Goal: Find specific page/section: Find specific page/section

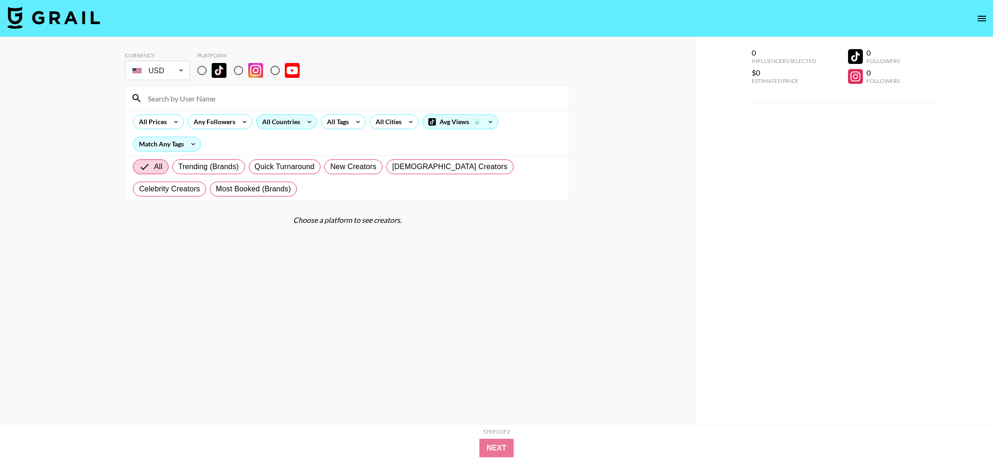
click at [282, 121] on div "All Countries" at bounding box center [279, 122] width 45 height 14
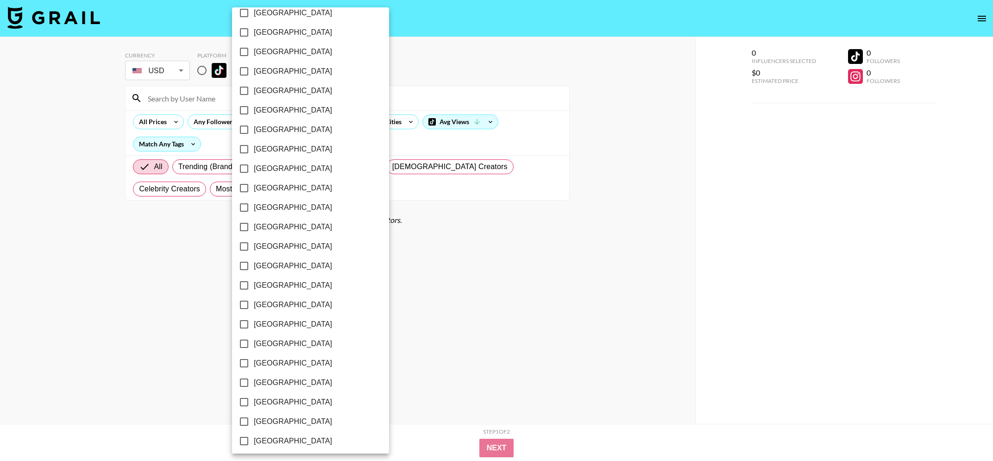
scroll to position [619, 0]
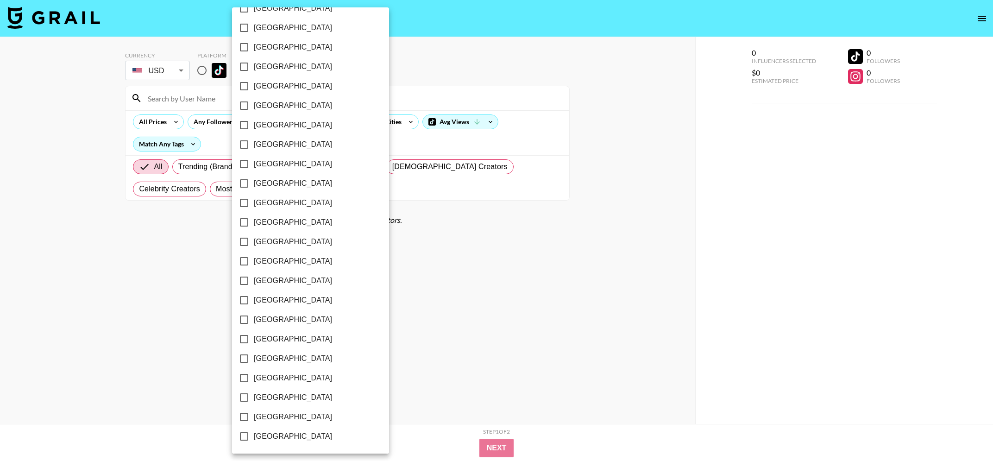
click at [240, 418] on input "[GEOGRAPHIC_DATA]" at bounding box center [243, 416] width 19 height 19
checkbox input "true"
click at [407, 361] on div at bounding box center [496, 230] width 993 height 461
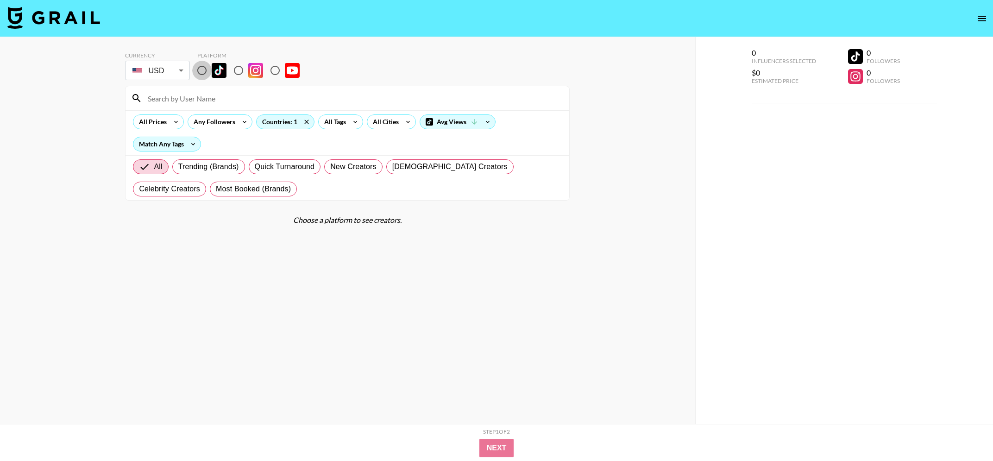
click at [206, 73] on input "radio" at bounding box center [201, 70] width 19 height 19
radio input "true"
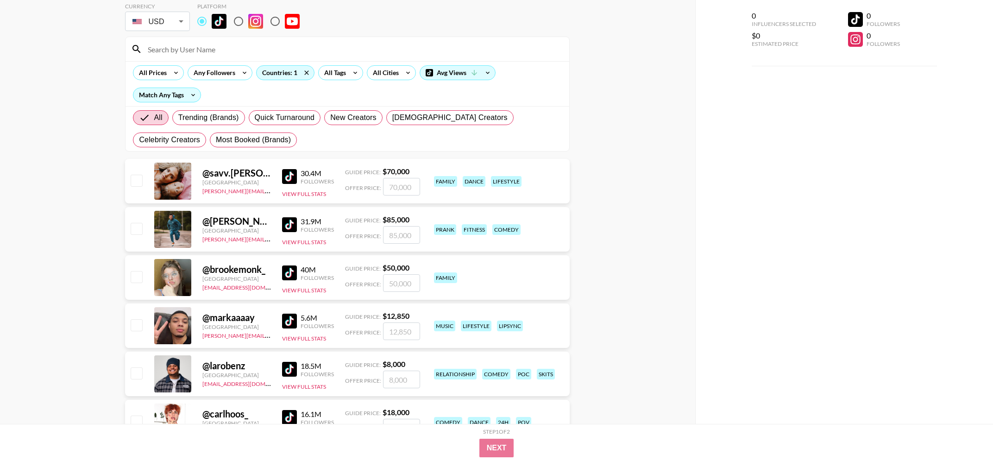
scroll to position [50, 0]
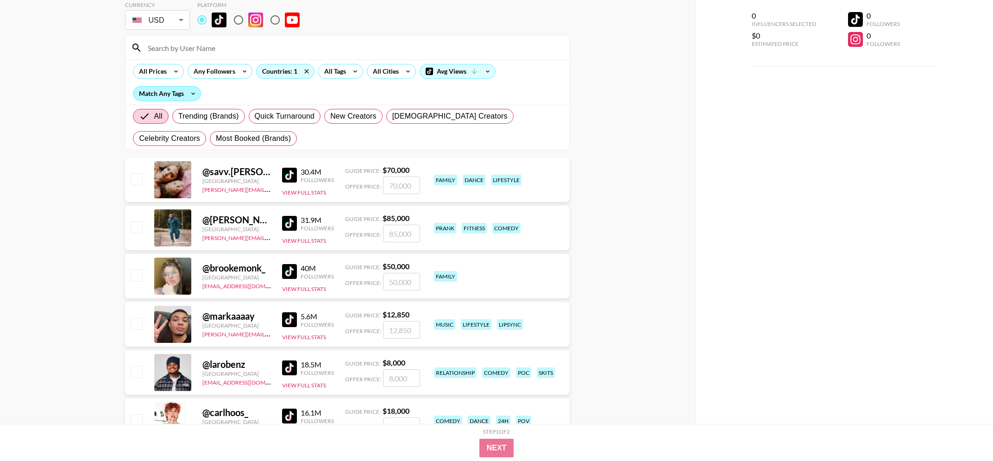
click at [182, 100] on div "Match Any Tags" at bounding box center [166, 94] width 67 height 14
click at [183, 98] on div at bounding box center [496, 230] width 993 height 461
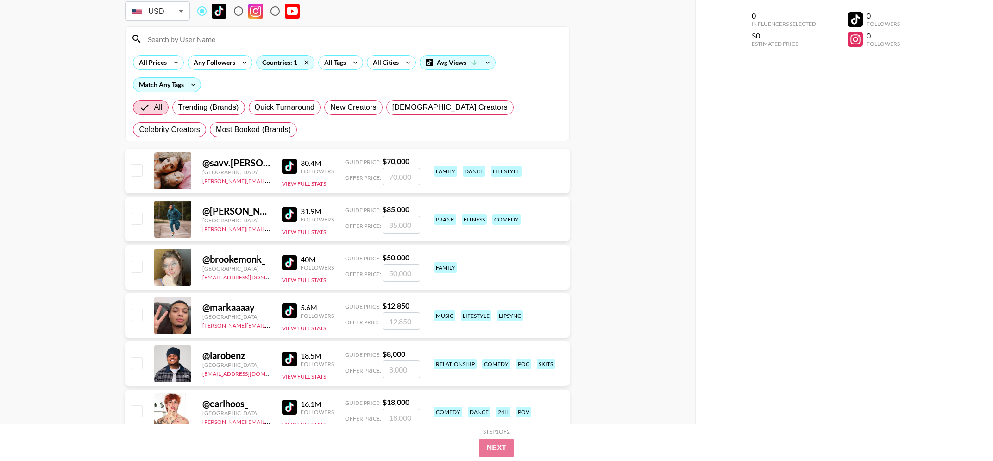
scroll to position [61, 0]
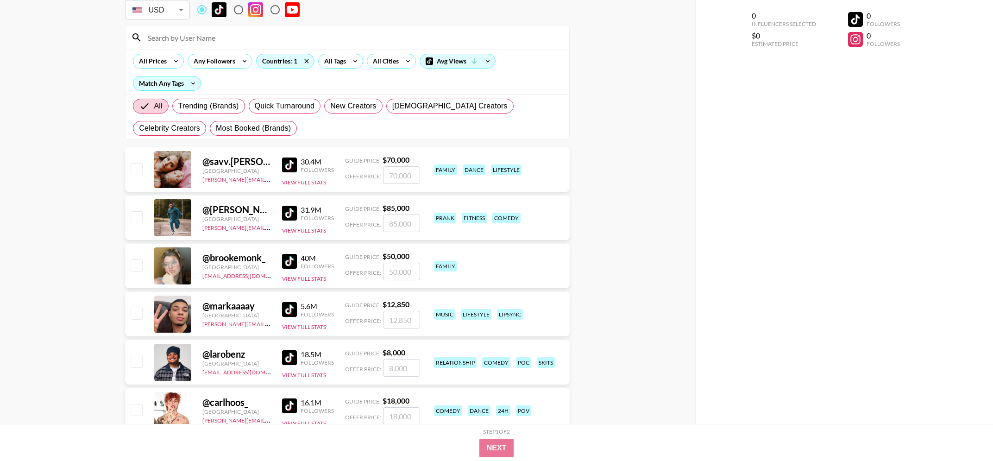
click at [294, 166] on img at bounding box center [289, 165] width 15 height 15
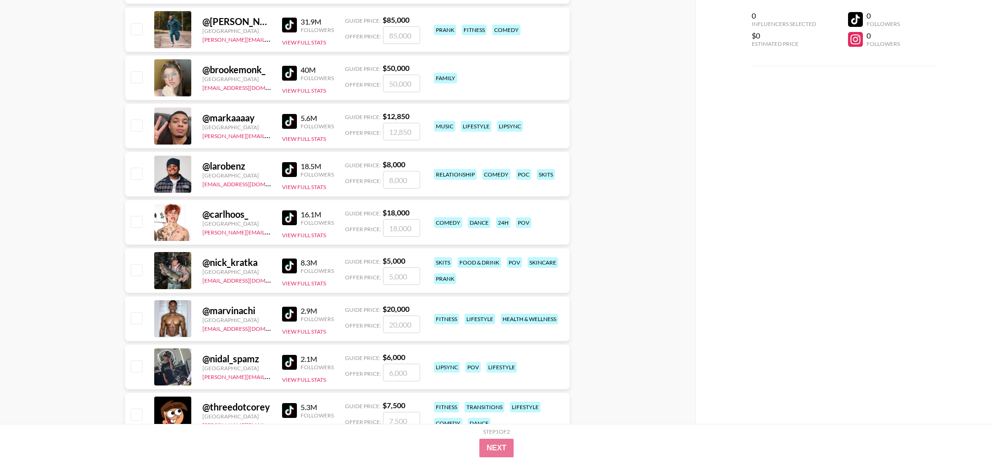
scroll to position [0, 0]
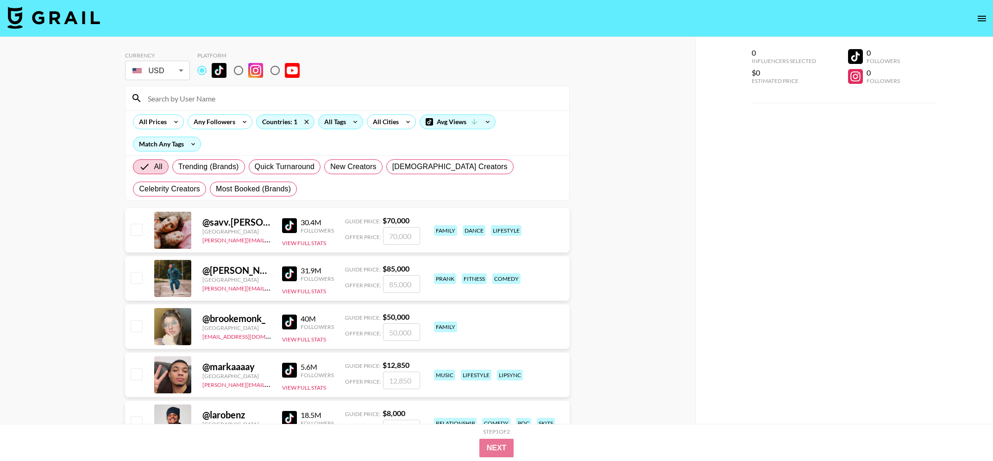
click at [333, 114] on div "All Tags" at bounding box center [340, 121] width 45 height 15
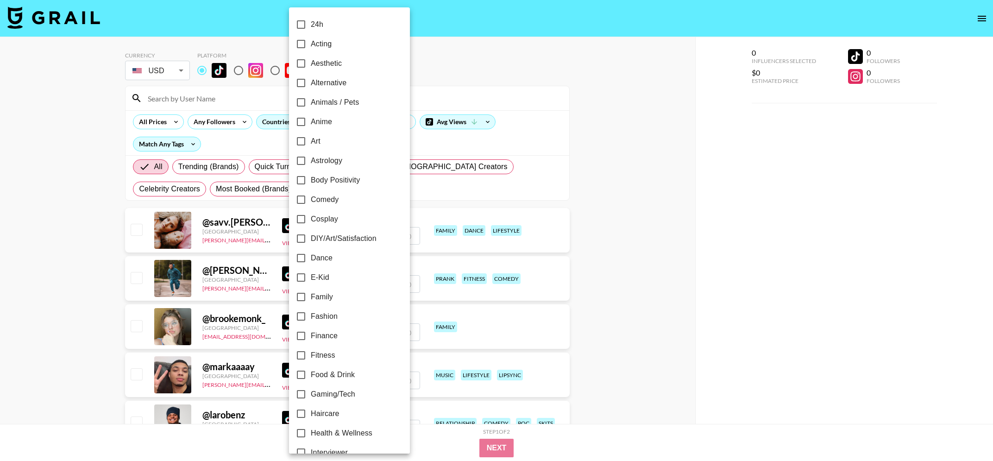
click at [323, 321] on span "Fashion" at bounding box center [324, 316] width 27 height 11
click at [311, 321] on input "Fashion" at bounding box center [300, 316] width 19 height 19
checkbox input "true"
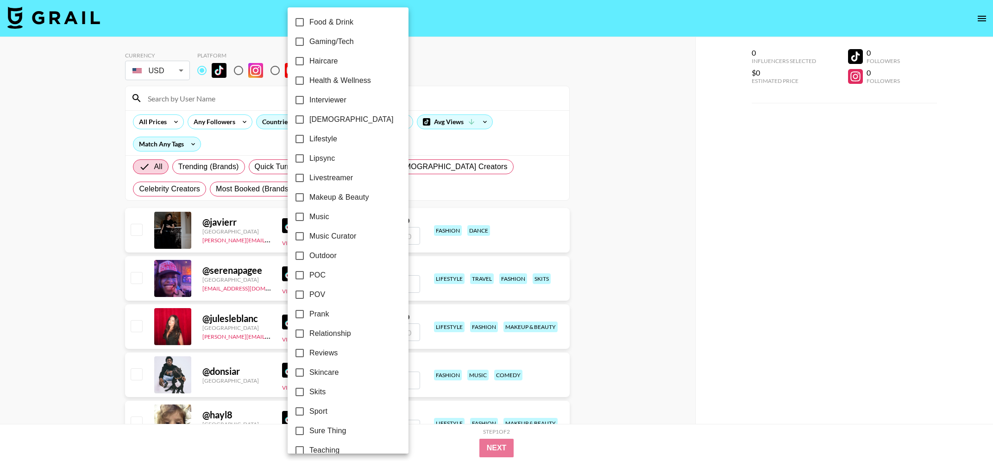
scroll to position [366, 0]
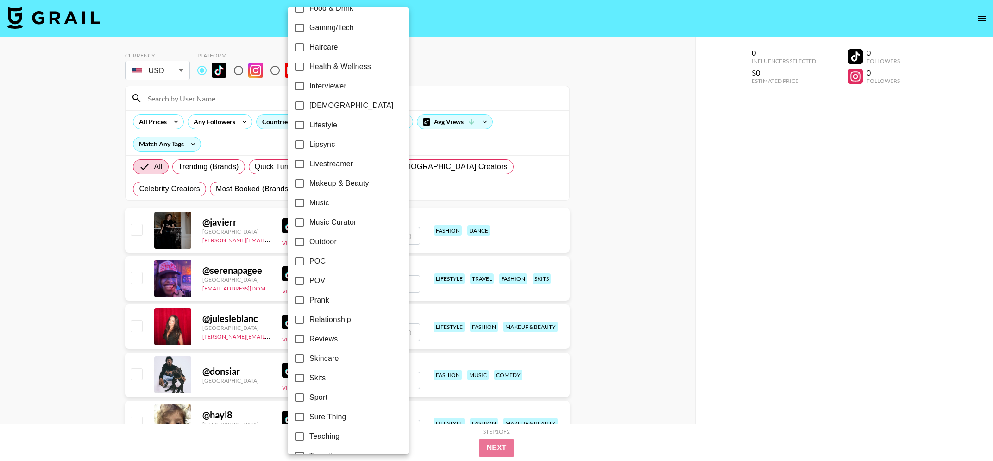
click at [313, 400] on span "Sport" at bounding box center [318, 397] width 18 height 11
click at [309, 400] on input "Sport" at bounding box center [299, 397] width 19 height 19
checkbox input "true"
click at [598, 305] on div at bounding box center [496, 230] width 993 height 461
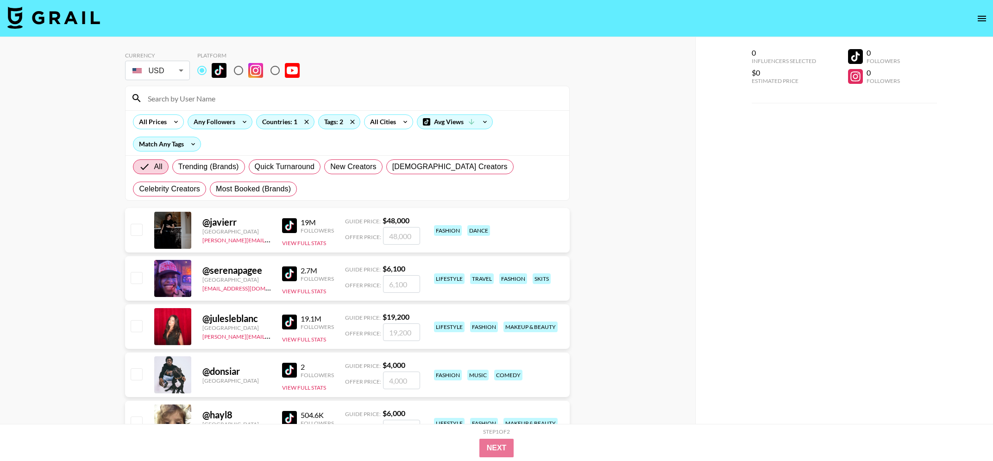
click at [217, 129] on div "Any Followers" at bounding box center [220, 121] width 65 height 15
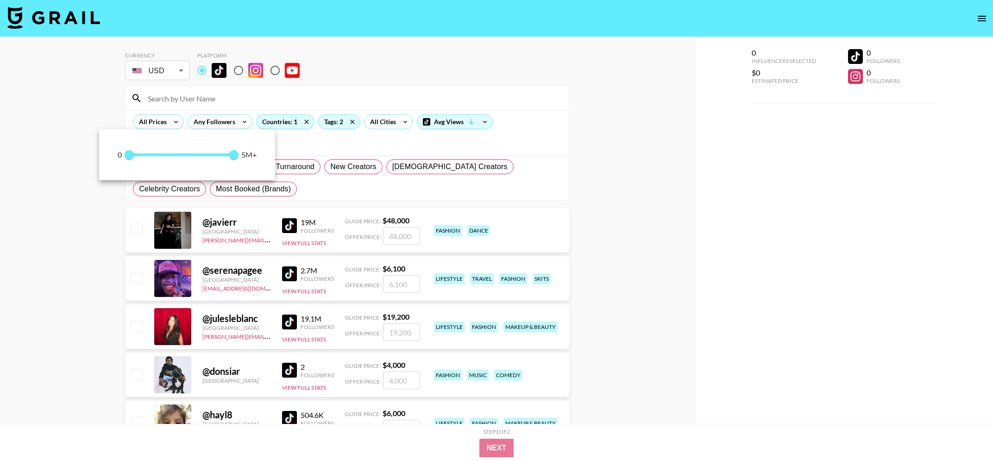
click at [329, 146] on div at bounding box center [496, 230] width 993 height 461
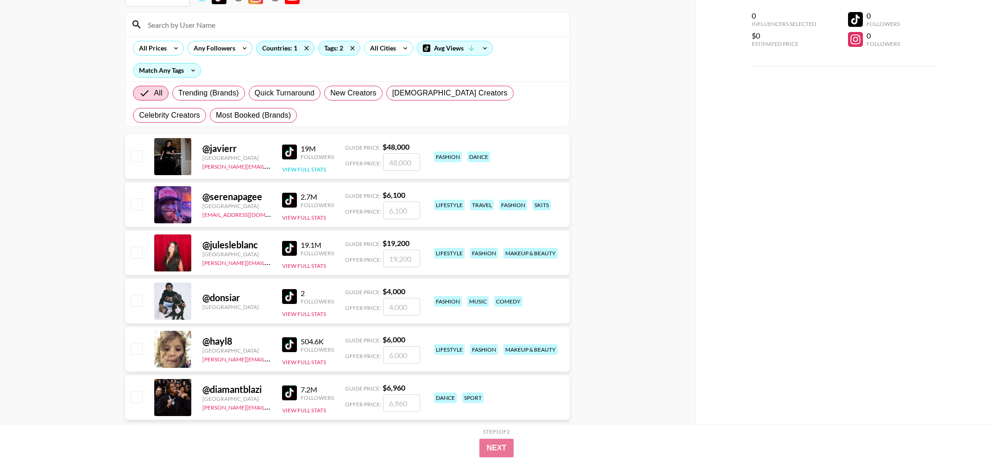
scroll to position [75, 0]
click at [288, 343] on img at bounding box center [289, 343] width 15 height 15
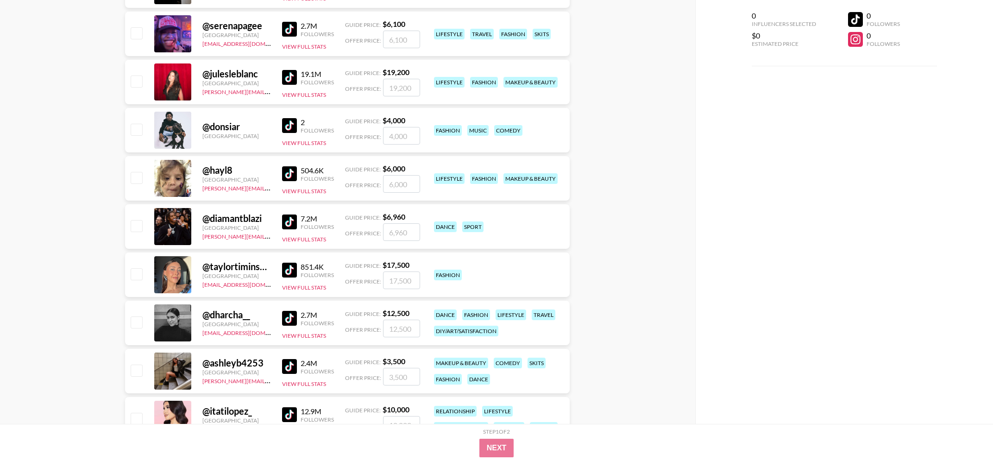
scroll to position [246, 0]
click at [292, 367] on img at bounding box center [289, 365] width 15 height 15
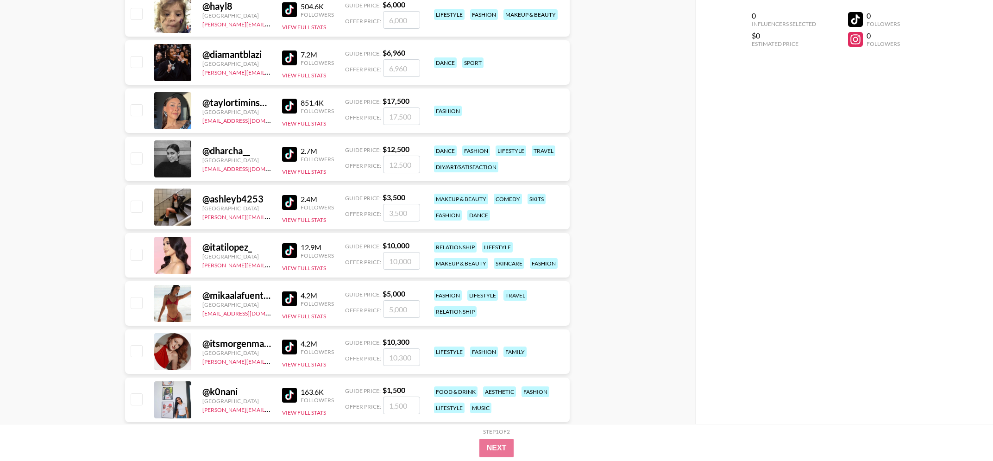
scroll to position [410, 0]
click at [291, 297] on img at bounding box center [289, 297] width 15 height 15
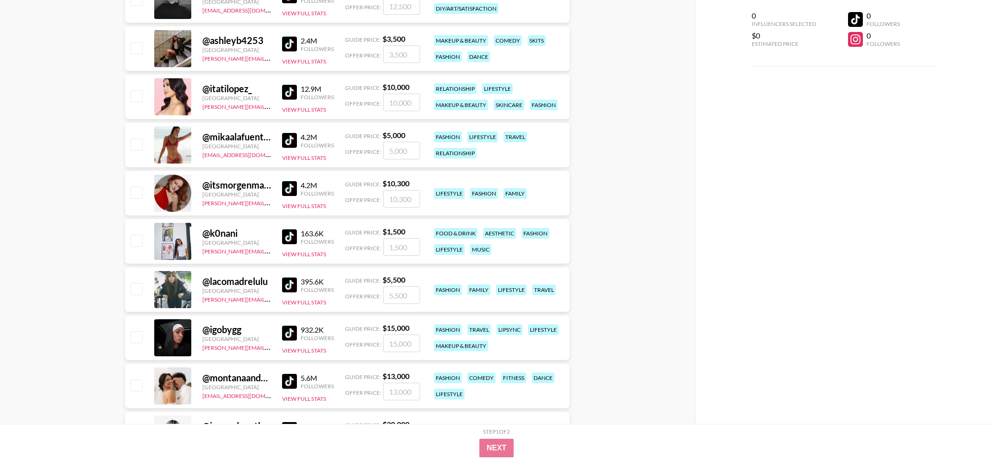
scroll to position [568, 0]
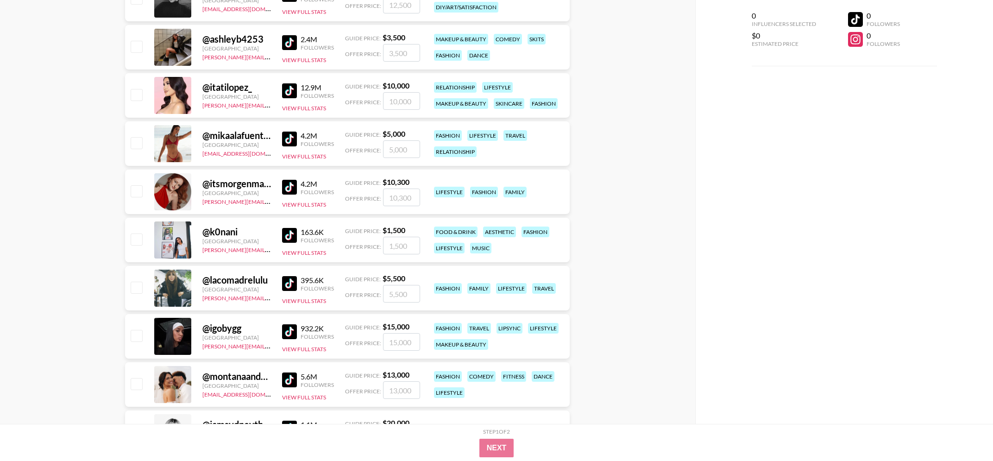
click at [287, 332] on img at bounding box center [289, 331] width 15 height 15
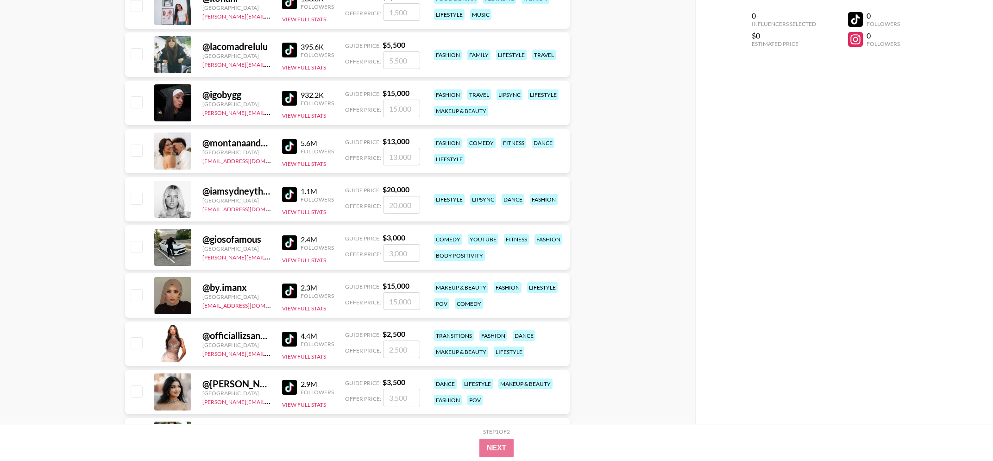
scroll to position [802, 0]
click at [291, 196] on img at bounding box center [289, 194] width 15 height 15
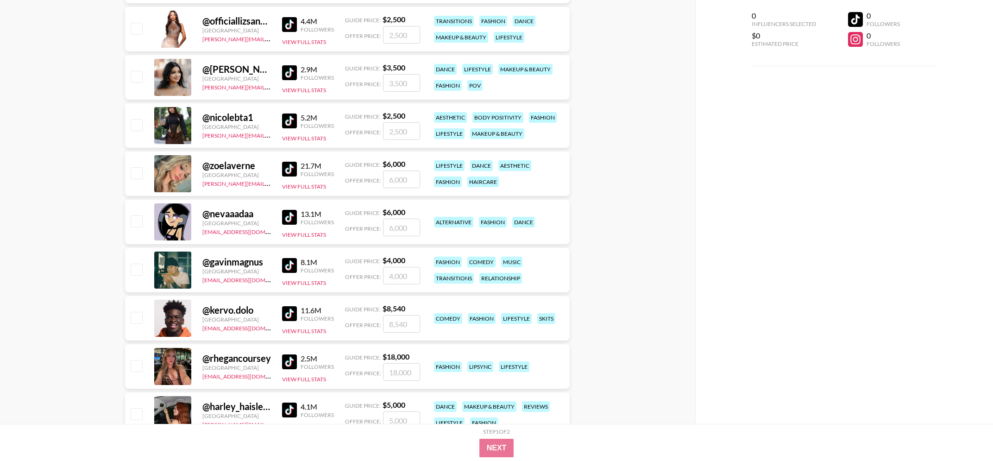
scroll to position [1160, 0]
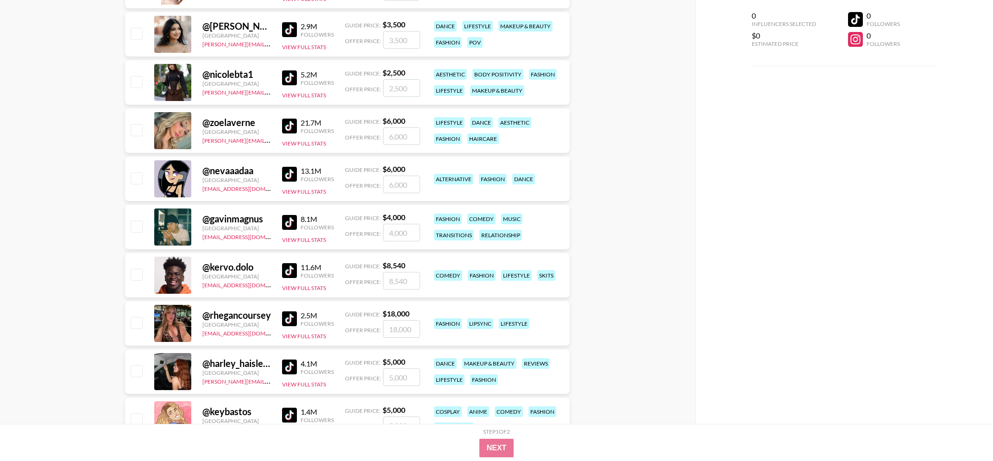
click at [289, 171] on img at bounding box center [289, 174] width 15 height 15
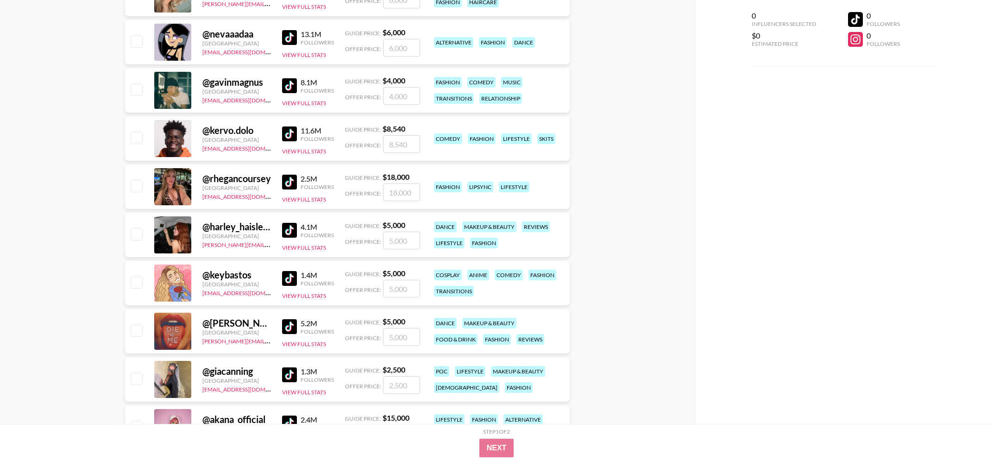
scroll to position [1297, 0]
drag, startPoint x: 204, startPoint y: 277, endPoint x: 264, endPoint y: 277, distance: 59.8
click at [264, 277] on div "@ keybastos" at bounding box center [236, 275] width 69 height 12
click at [258, 276] on div "@ keybastos" at bounding box center [236, 275] width 69 height 12
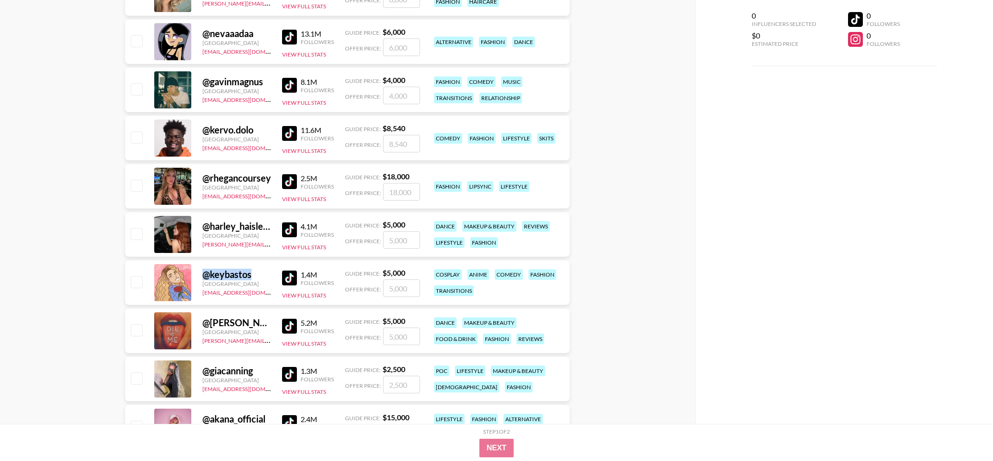
drag, startPoint x: 265, startPoint y: 272, endPoint x: 192, endPoint y: 271, distance: 72.3
click at [192, 271] on div "@ keybastos [GEOGRAPHIC_DATA] [EMAIL_ADDRESS][DOMAIN_NAME] 1.4M Followers View …" at bounding box center [347, 282] width 445 height 44
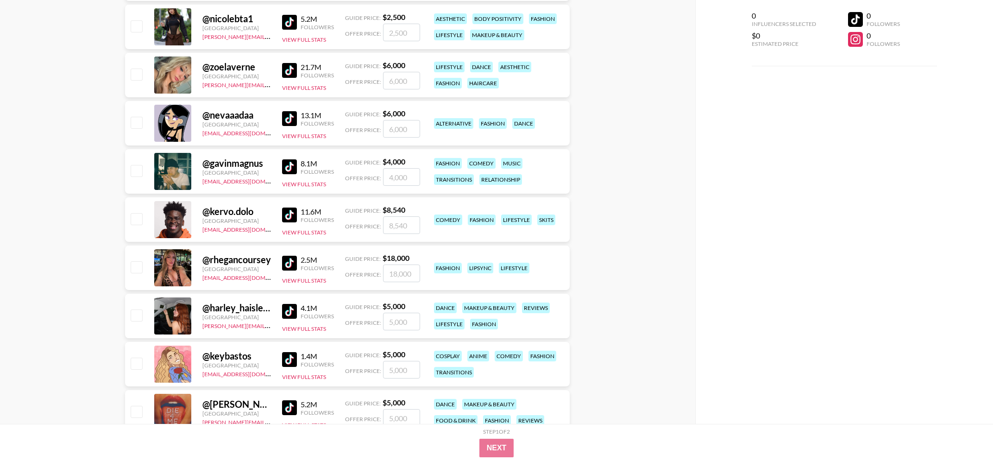
scroll to position [1383, 0]
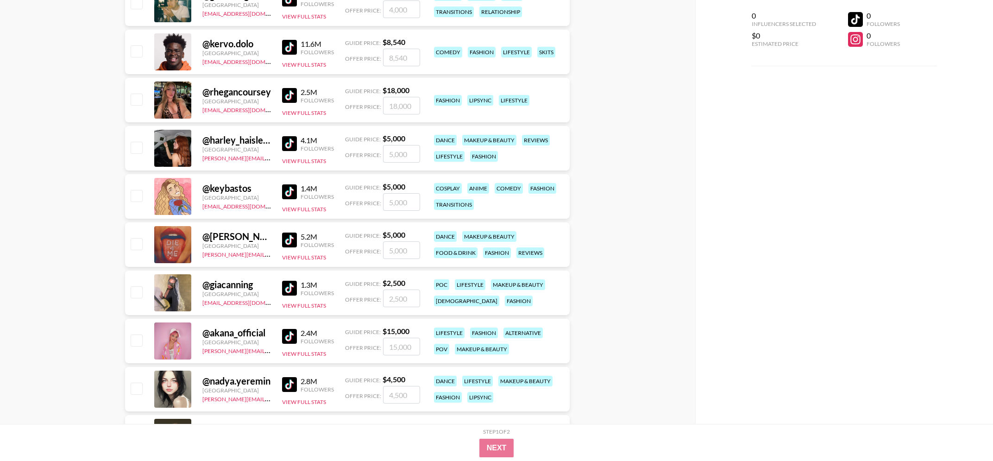
click at [287, 290] on img at bounding box center [289, 288] width 15 height 15
